Goal: Find specific page/section: Find specific page/section

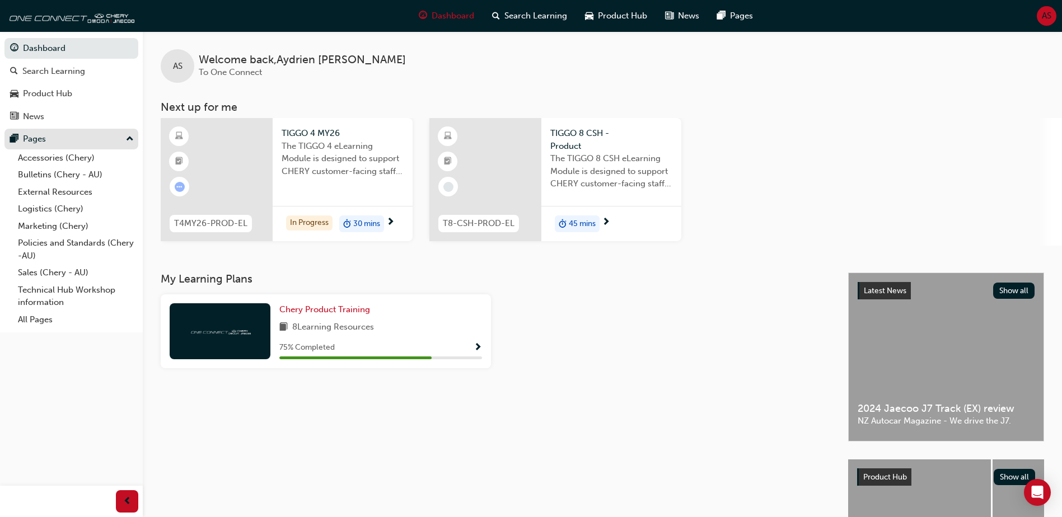
click at [58, 134] on div "Pages" at bounding box center [71, 139] width 123 height 14
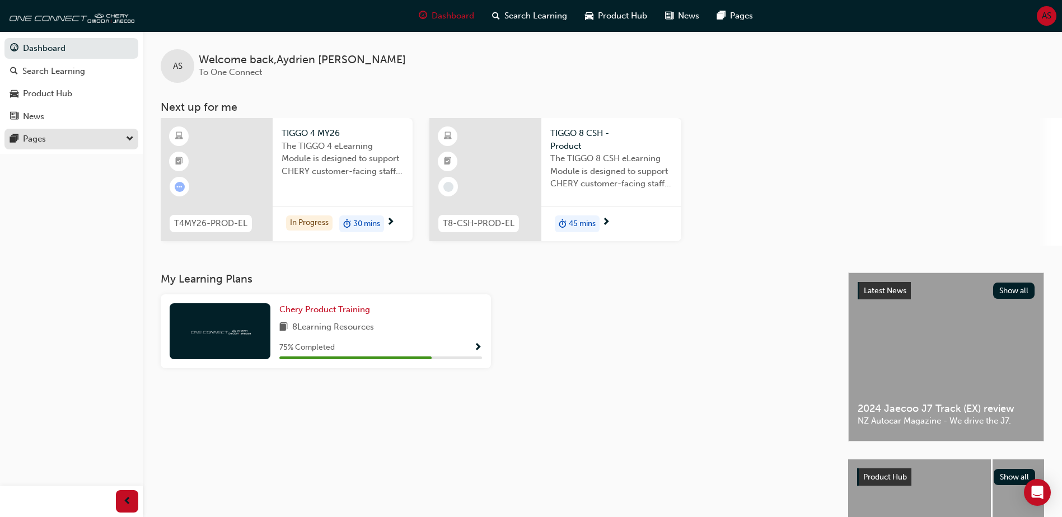
click at [58, 137] on div "Pages" at bounding box center [71, 139] width 123 height 14
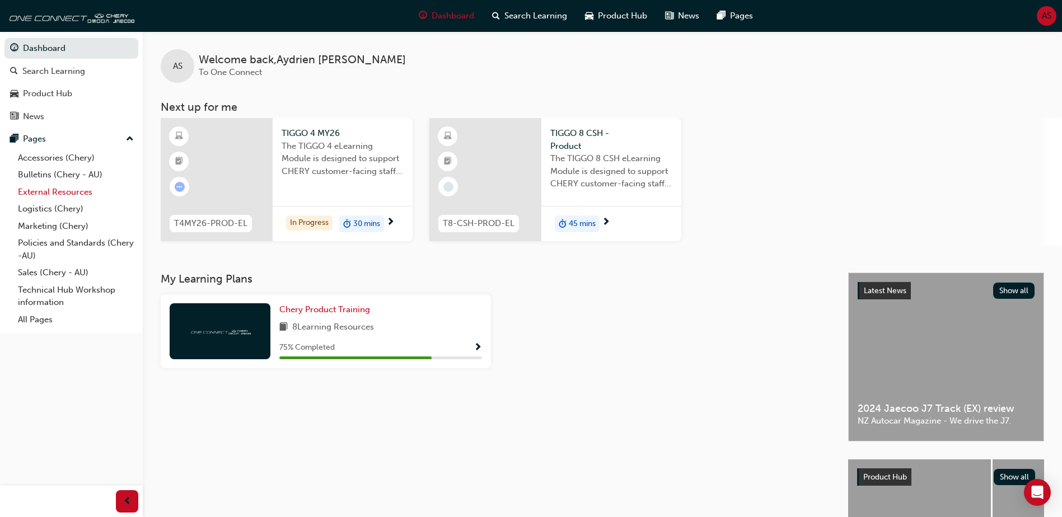
click at [62, 190] on link "External Resources" at bounding box center [75, 192] width 125 height 17
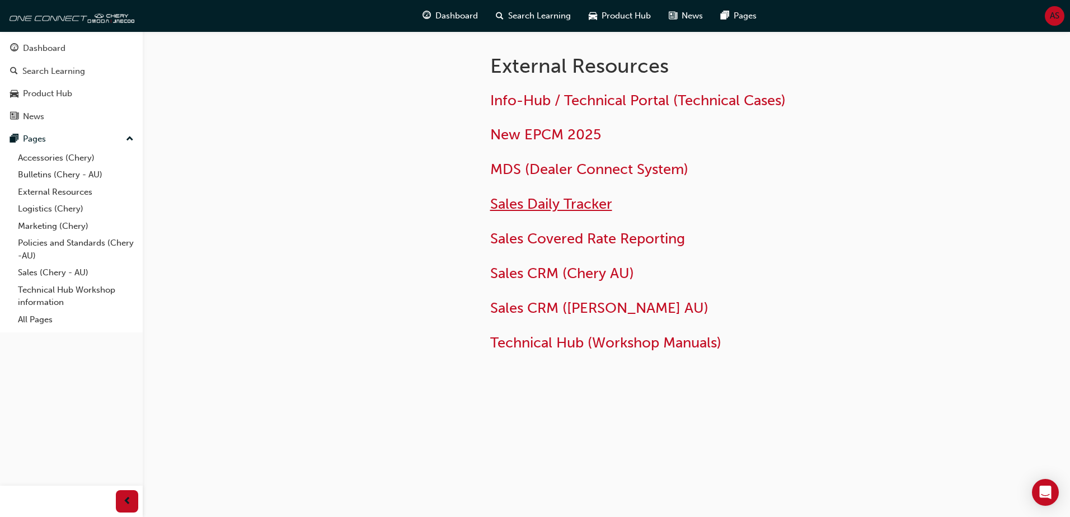
click at [557, 203] on span "Sales Daily Tracker" at bounding box center [551, 203] width 122 height 17
